Goal: Find specific page/section: Find specific page/section

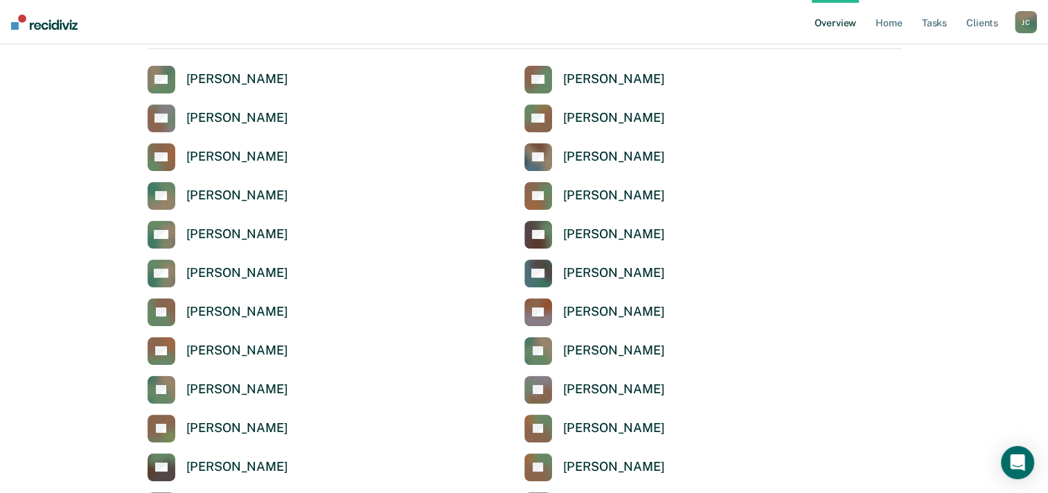
scroll to position [139, 0]
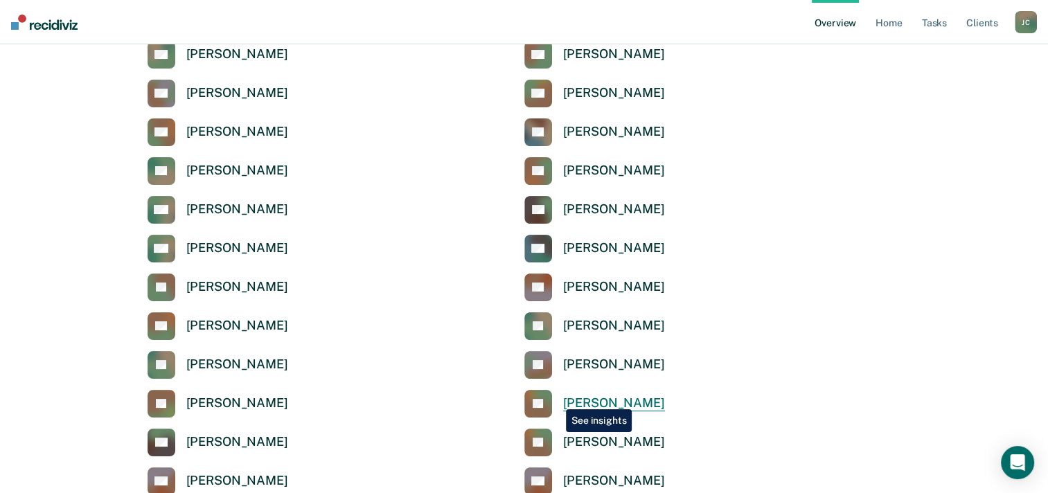
click at [556, 399] on link "[PERSON_NAME]" at bounding box center [595, 404] width 141 height 28
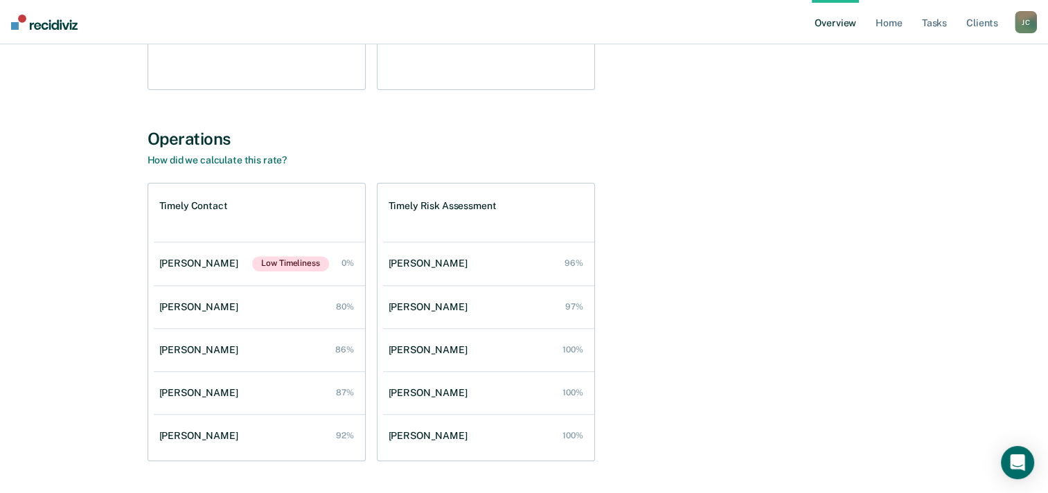
scroll to position [455, 0]
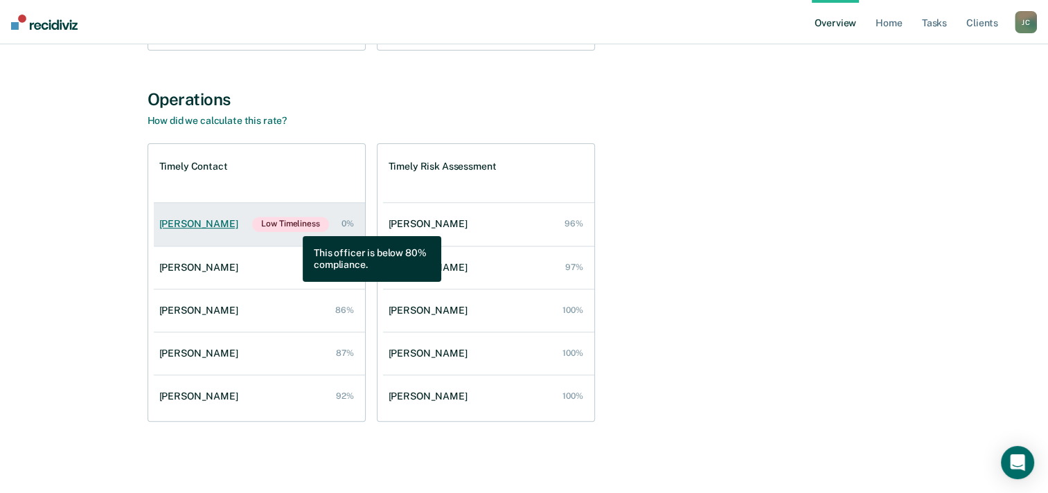
click at [292, 226] on span "Low Timeliness" at bounding box center [290, 224] width 76 height 15
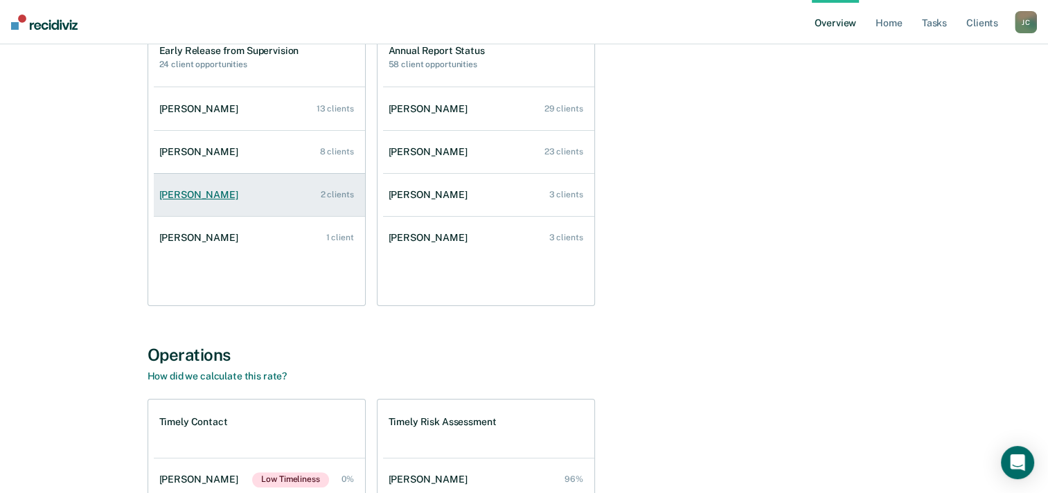
scroll to position [109, 0]
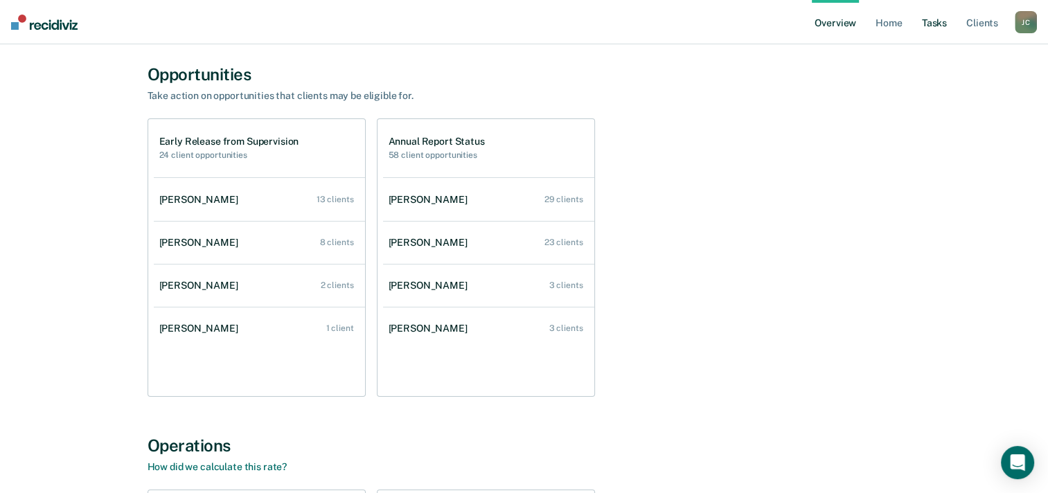
click at [945, 28] on link "Tasks" at bounding box center [935, 22] width 30 height 44
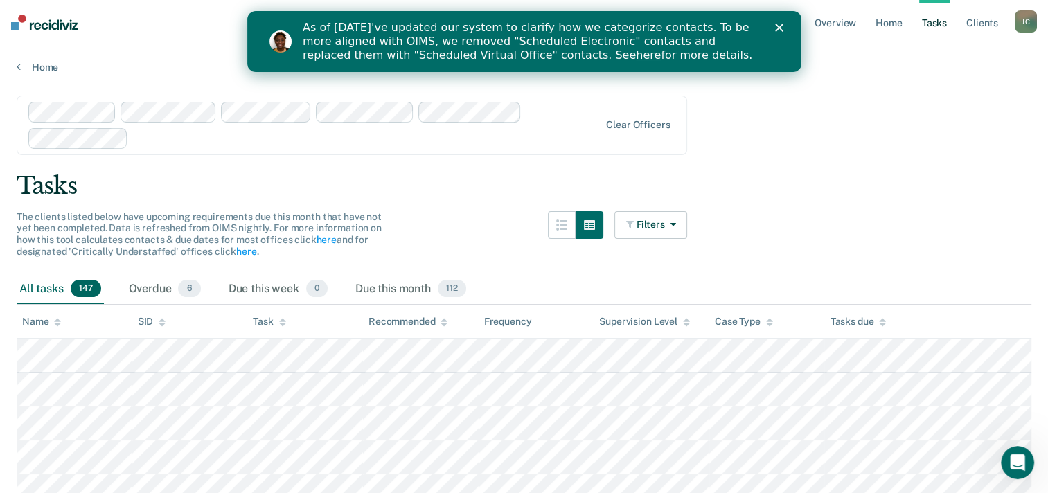
click at [779, 28] on polygon "Close" at bounding box center [779, 28] width 8 height 8
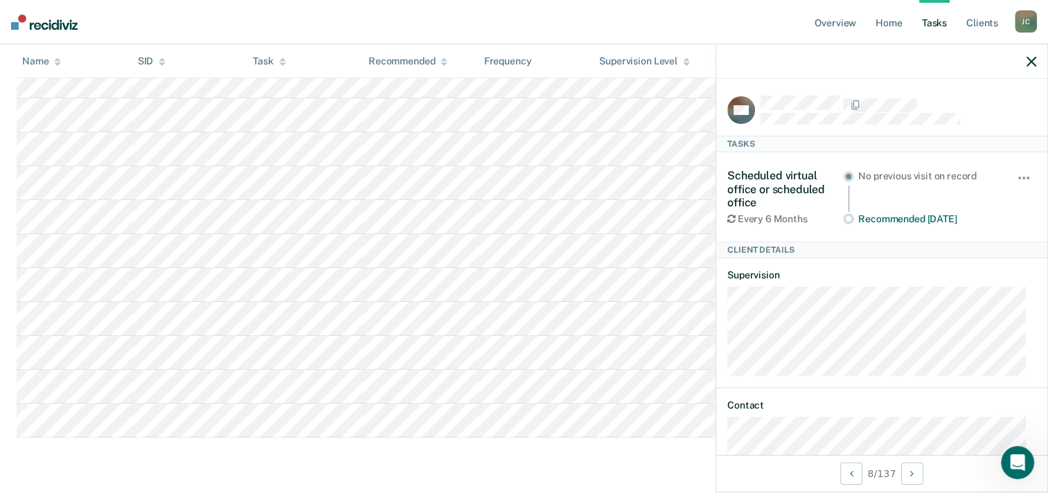
scroll to position [5379, 0]
